Goal: Transaction & Acquisition: Purchase product/service

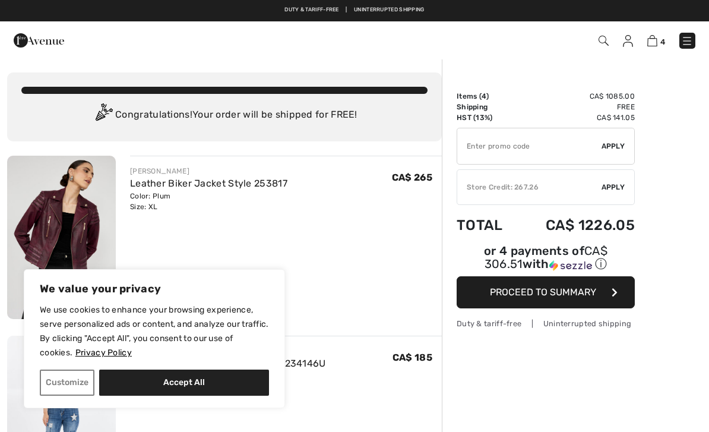
click at [151, 232] on div "[PERSON_NAME] Leather Biker Jacket Style 253817 Color: Plum Size: XL Final Sale…" at bounding box center [286, 239] width 312 height 166
click at [62, 210] on img at bounding box center [61, 237] width 109 height 163
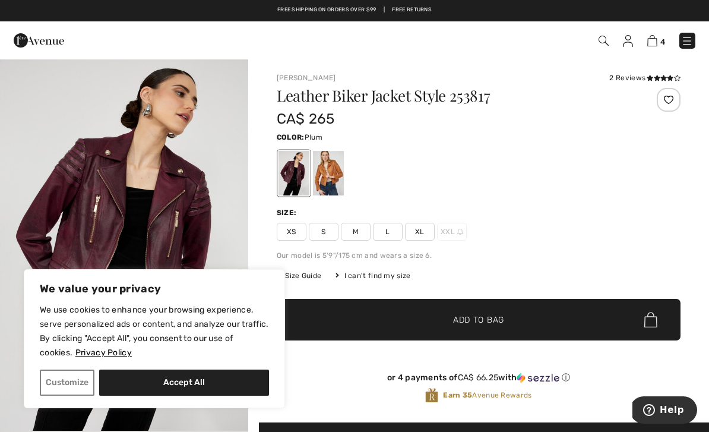
click at [50, 163] on img "1 / 4" at bounding box center [124, 244] width 248 height 372
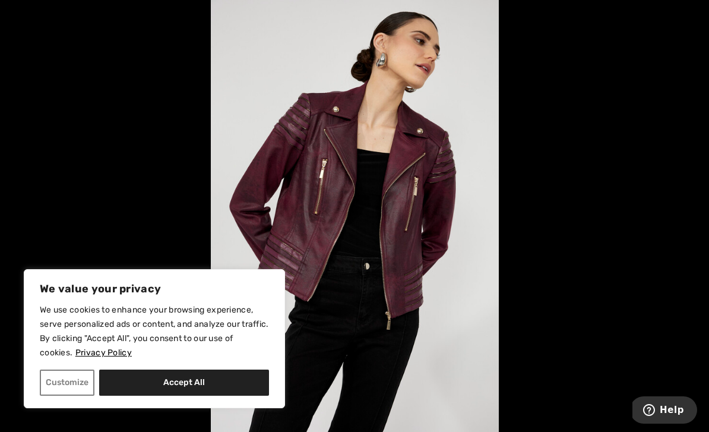
click at [141, 391] on button "Accept All" at bounding box center [184, 383] width 170 height 26
checkbox input "true"
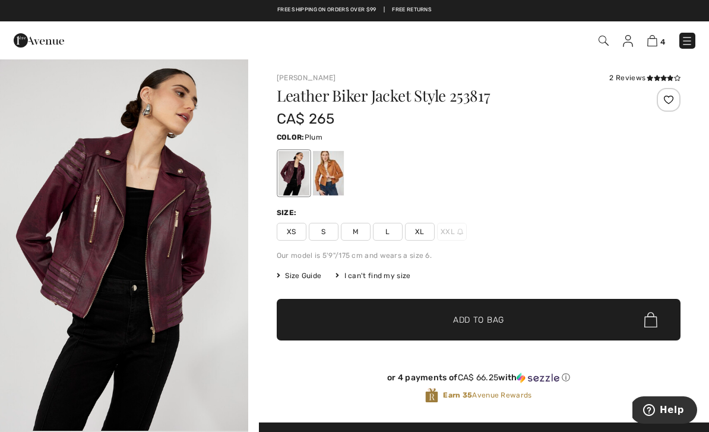
click at [458, 229] on img at bounding box center [460, 232] width 6 height 6
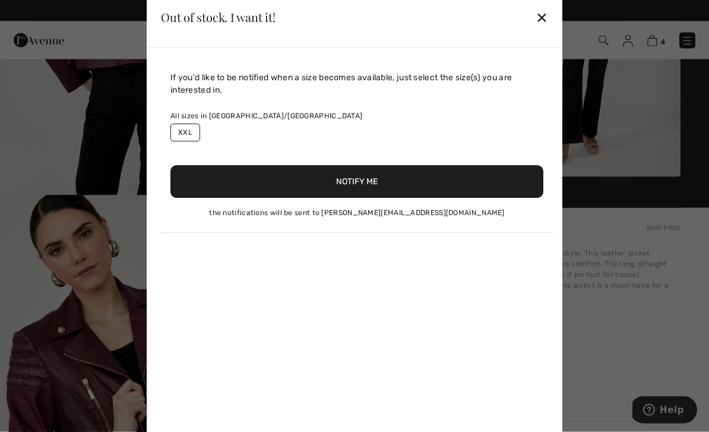
scroll to position [610, 0]
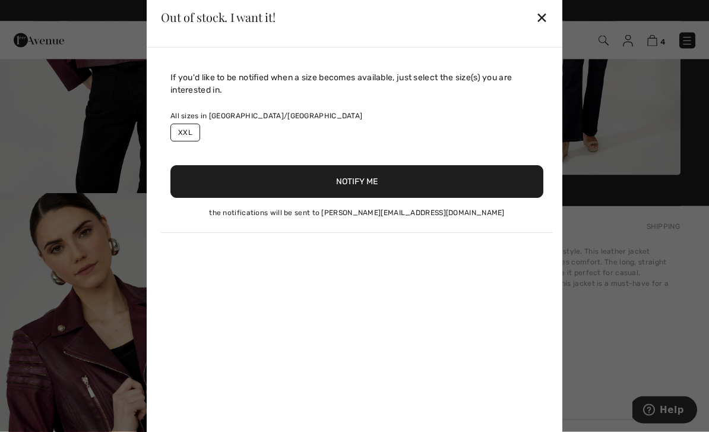
click at [375, 198] on button "Notify Me" at bounding box center [356, 181] width 373 height 33
click at [539, 30] on div "✕" at bounding box center [542, 17] width 12 height 25
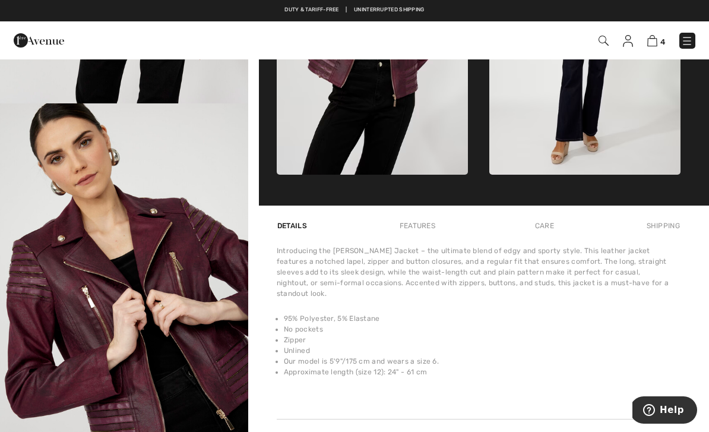
scroll to position [0, 0]
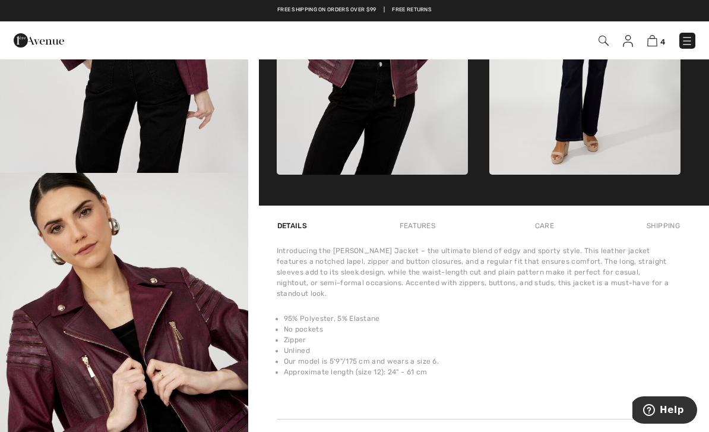
click at [26, 45] on img at bounding box center [39, 41] width 50 height 24
